Goal: Navigation & Orientation: Understand site structure

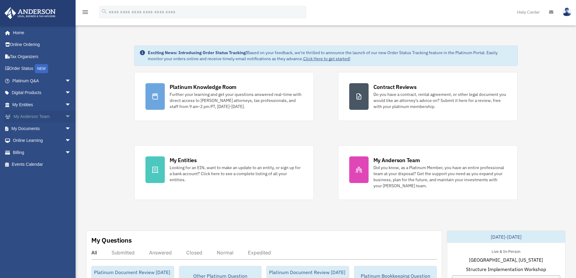
click at [65, 117] on span "arrow_drop_down" at bounding box center [71, 117] width 12 height 12
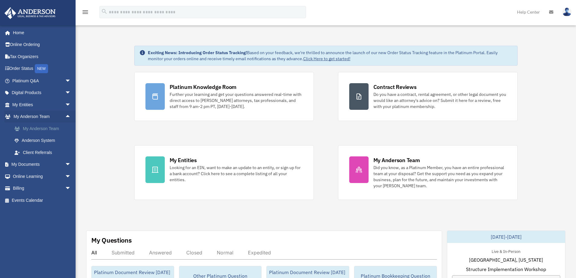
click at [47, 127] on link "My Anderson Team" at bounding box center [44, 129] width 72 height 12
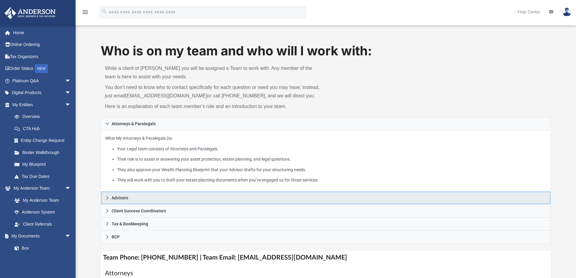
click at [117, 196] on span "Advisors" at bounding box center [120, 198] width 17 height 4
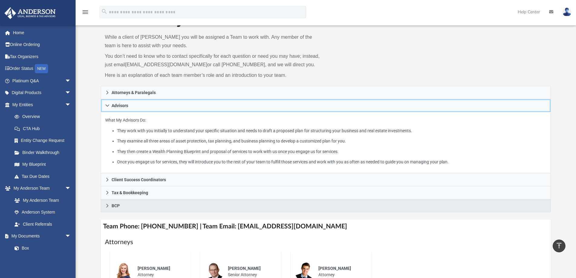
scroll to position [30, 0]
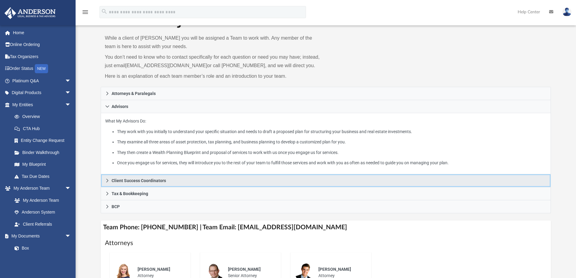
click at [123, 179] on span "Client Success Coordinators" at bounding box center [139, 181] width 54 height 4
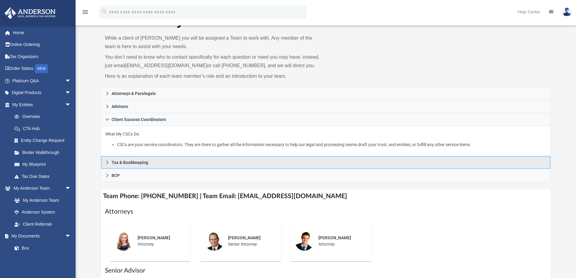
click at [116, 164] on span "Tax & Bookkeeping" at bounding box center [130, 162] width 37 height 4
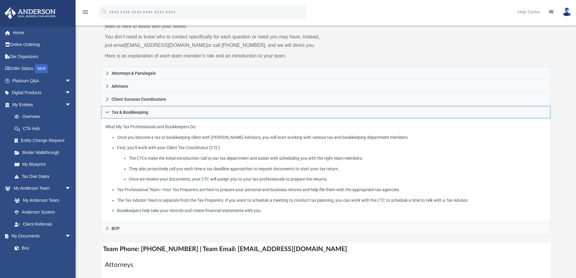
scroll to position [61, 0]
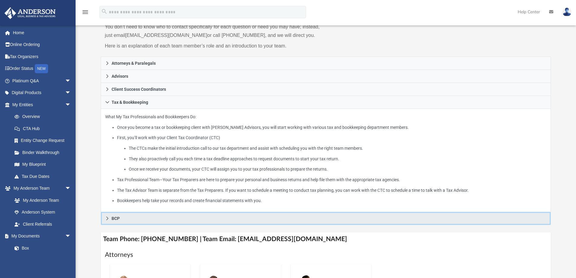
click at [118, 222] on link "BCP" at bounding box center [326, 218] width 451 height 13
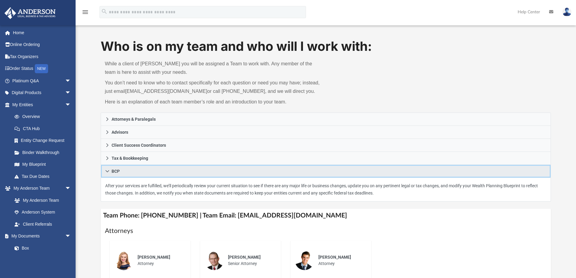
scroll to position [0, 0]
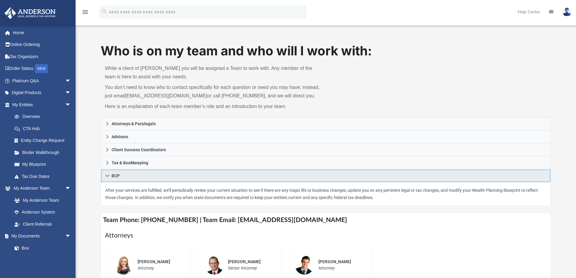
click at [113, 174] on span "BCP" at bounding box center [116, 176] width 8 height 4
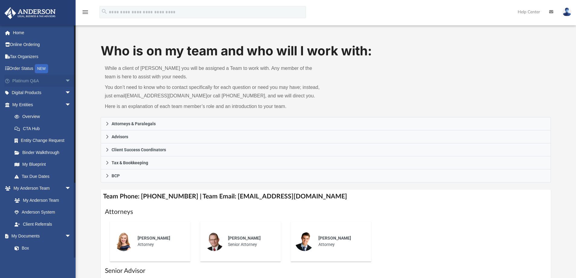
click at [65, 82] on span "arrow_drop_down" at bounding box center [71, 81] width 12 height 12
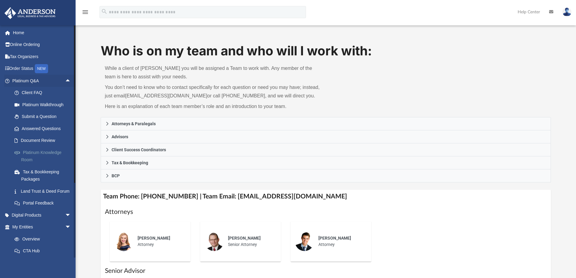
click at [44, 153] on link "Platinum Knowledge Room" at bounding box center [44, 155] width 72 height 19
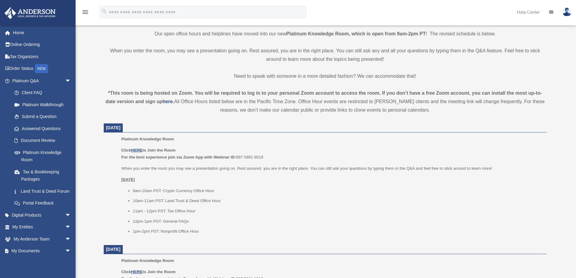
scroll to position [151, 0]
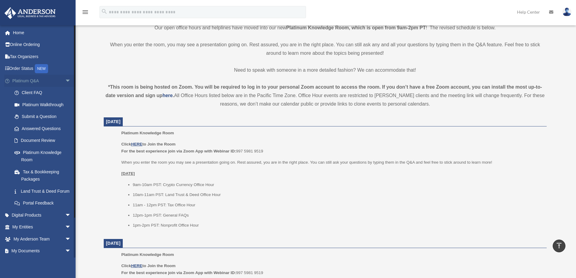
click at [65, 80] on span "arrow_drop_down" at bounding box center [71, 81] width 12 height 12
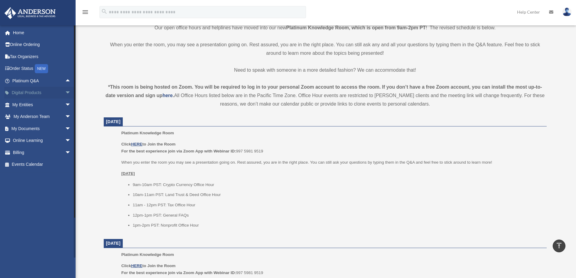
click at [65, 94] on span "arrow_drop_down" at bounding box center [71, 93] width 12 height 12
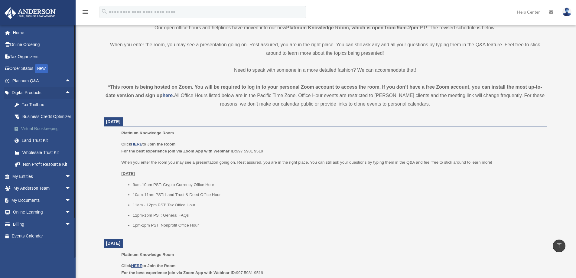
click at [45, 133] on div "Virtual Bookkeeping" at bounding box center [46, 129] width 51 height 8
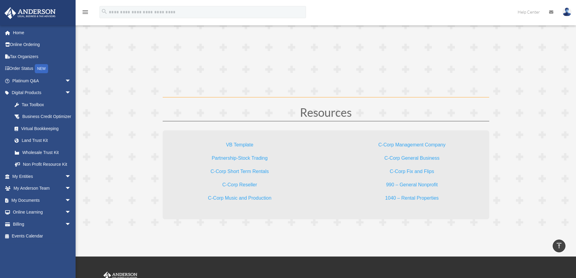
scroll to position [1713, 0]
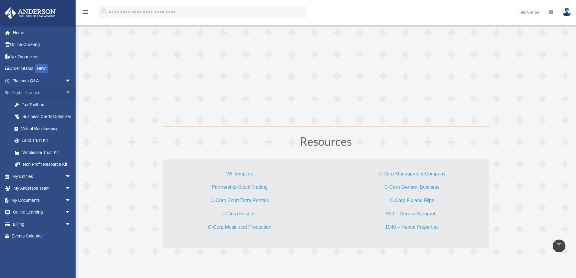
click at [65, 93] on span "arrow_drop_down" at bounding box center [71, 93] width 12 height 12
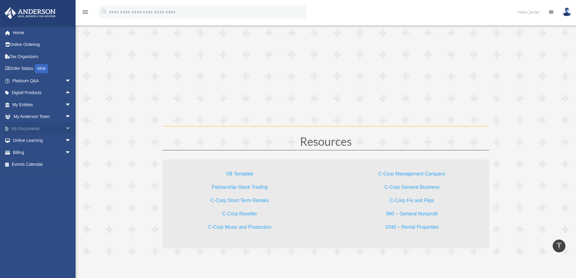
click at [65, 128] on span "arrow_drop_down" at bounding box center [71, 129] width 12 height 12
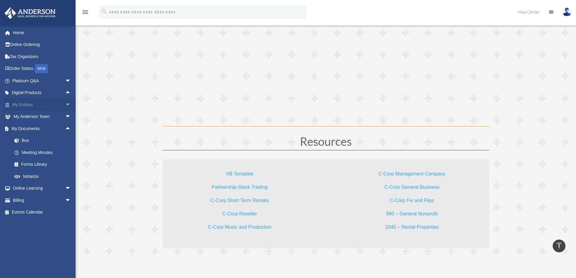
click at [65, 103] on span "arrow_drop_down" at bounding box center [71, 105] width 12 height 12
